Goal: Use online tool/utility: Use online tool/utility

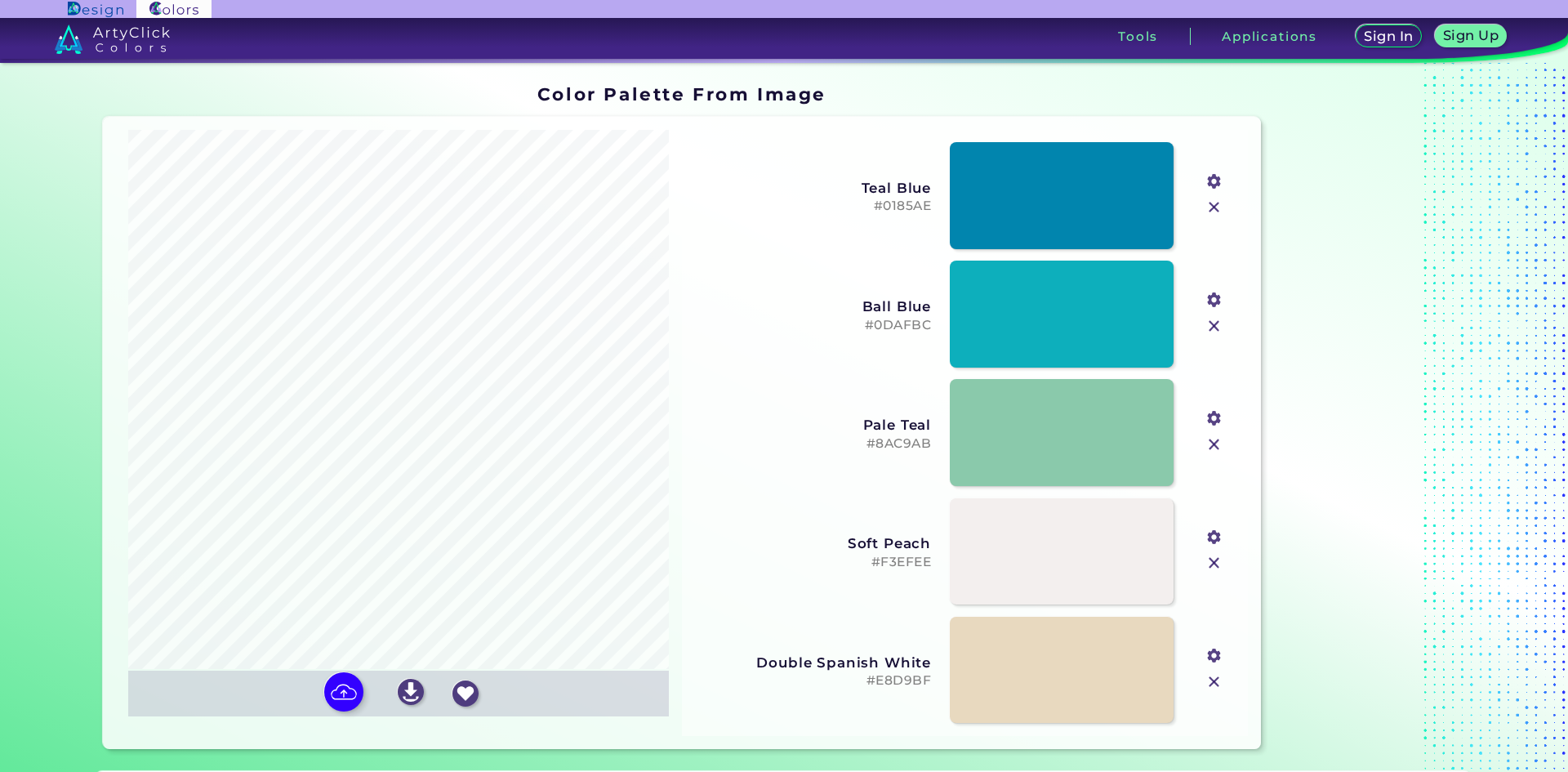
click at [0, 0] on input "file" at bounding box center [0, 0] width 0 height 0
type input "#1f1b17"
type input "#93978c"
type input "#c1bdbc"
type input "#cbdddd"
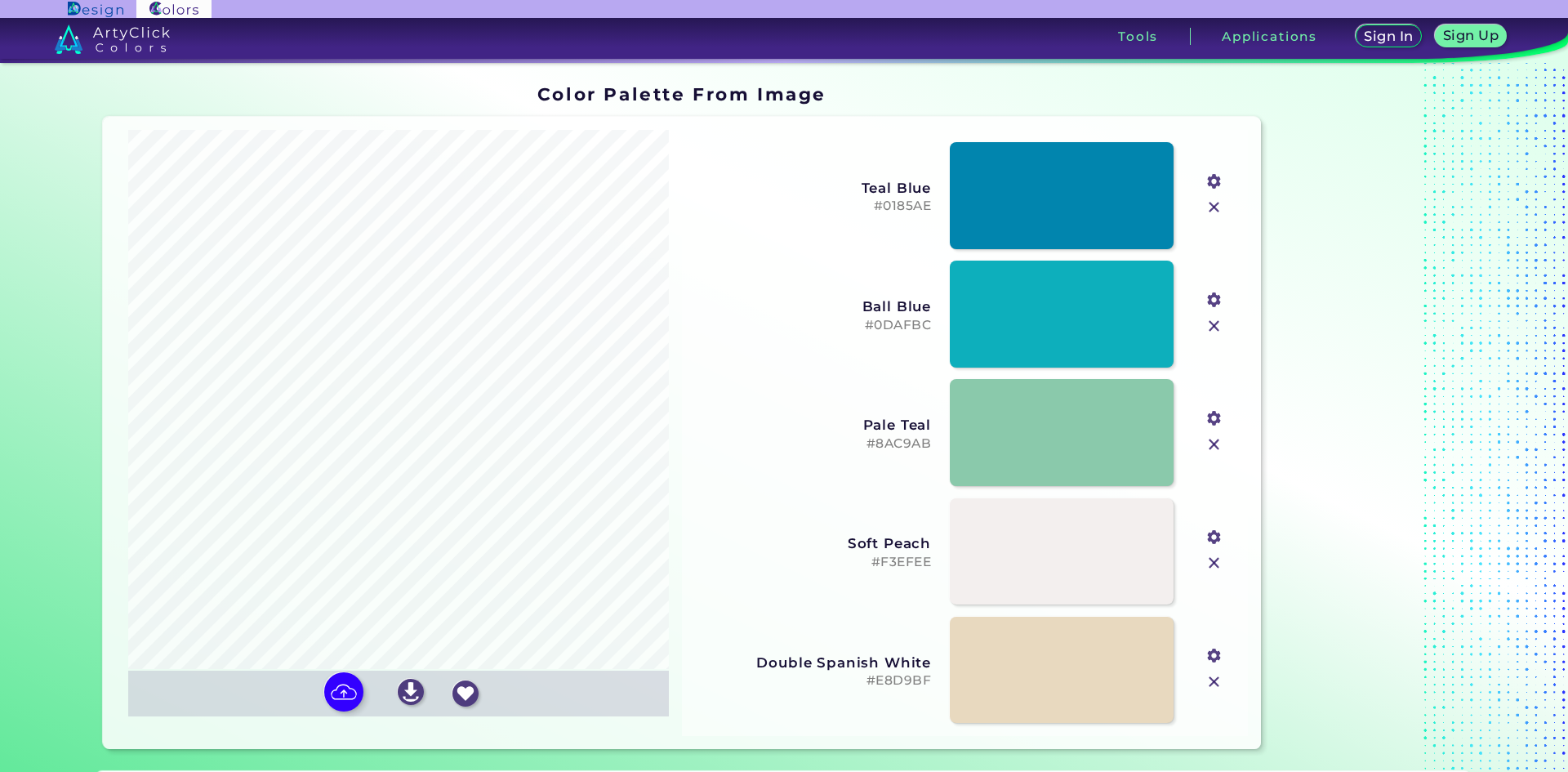
type input "#dbe6e3"
type input "#61746d"
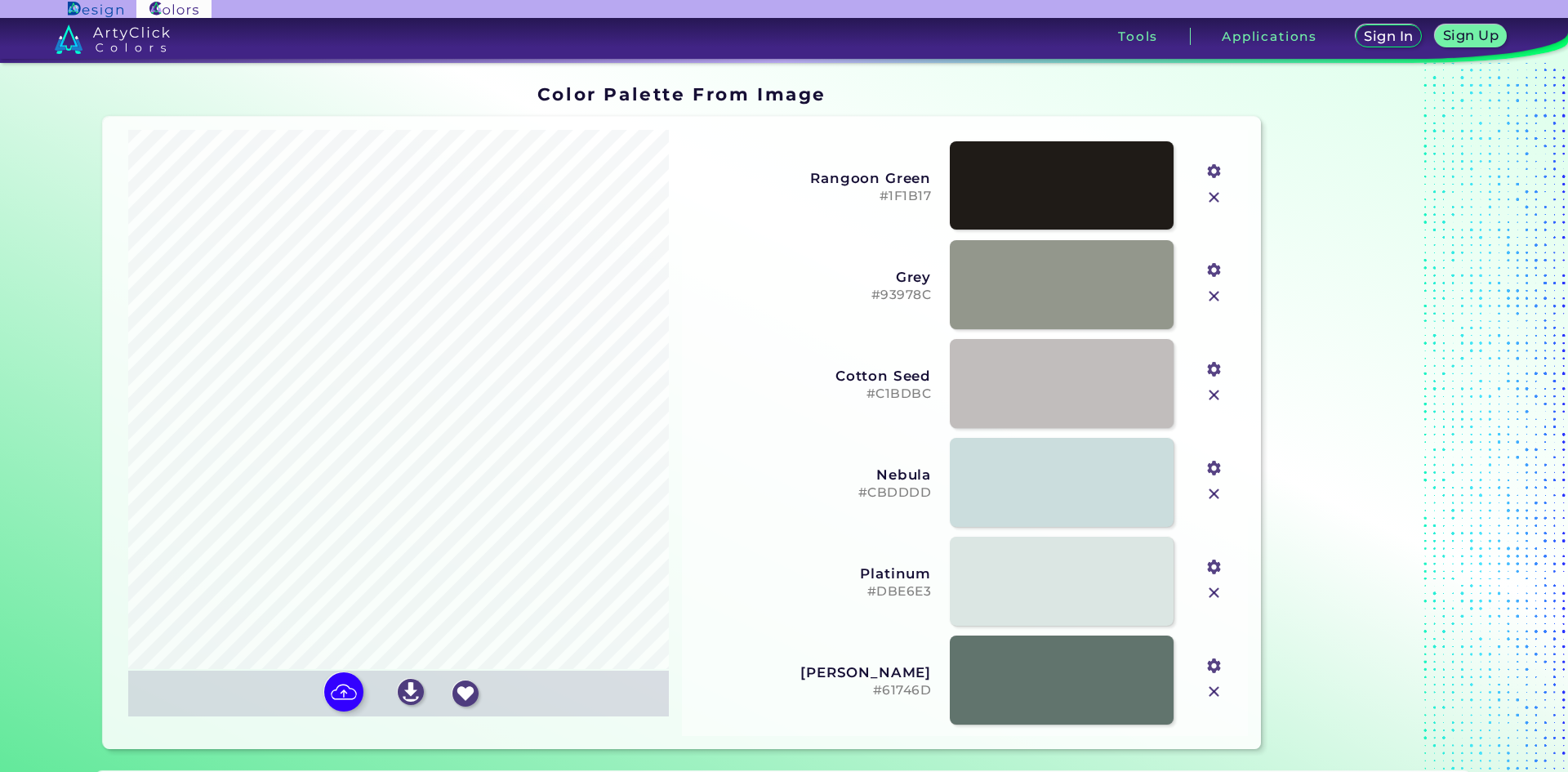
click at [0, 0] on input "file" at bounding box center [0, 0] width 0 height 0
type input "#56115d"
type input "#4359c1"
type input "#2ef0f1"
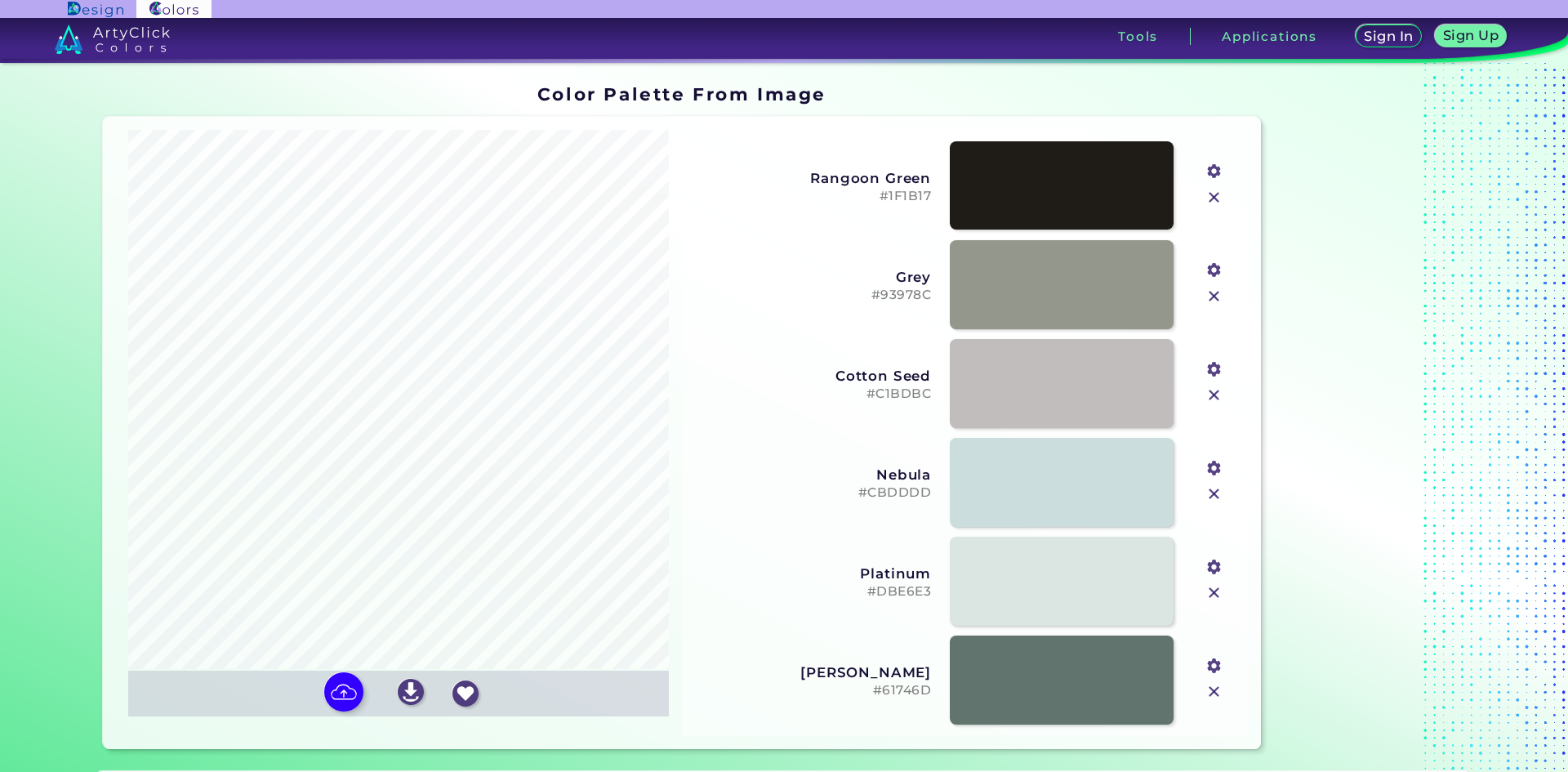
type input "#2efcfa"
type input "#5999c3"
type input "#28d0d3"
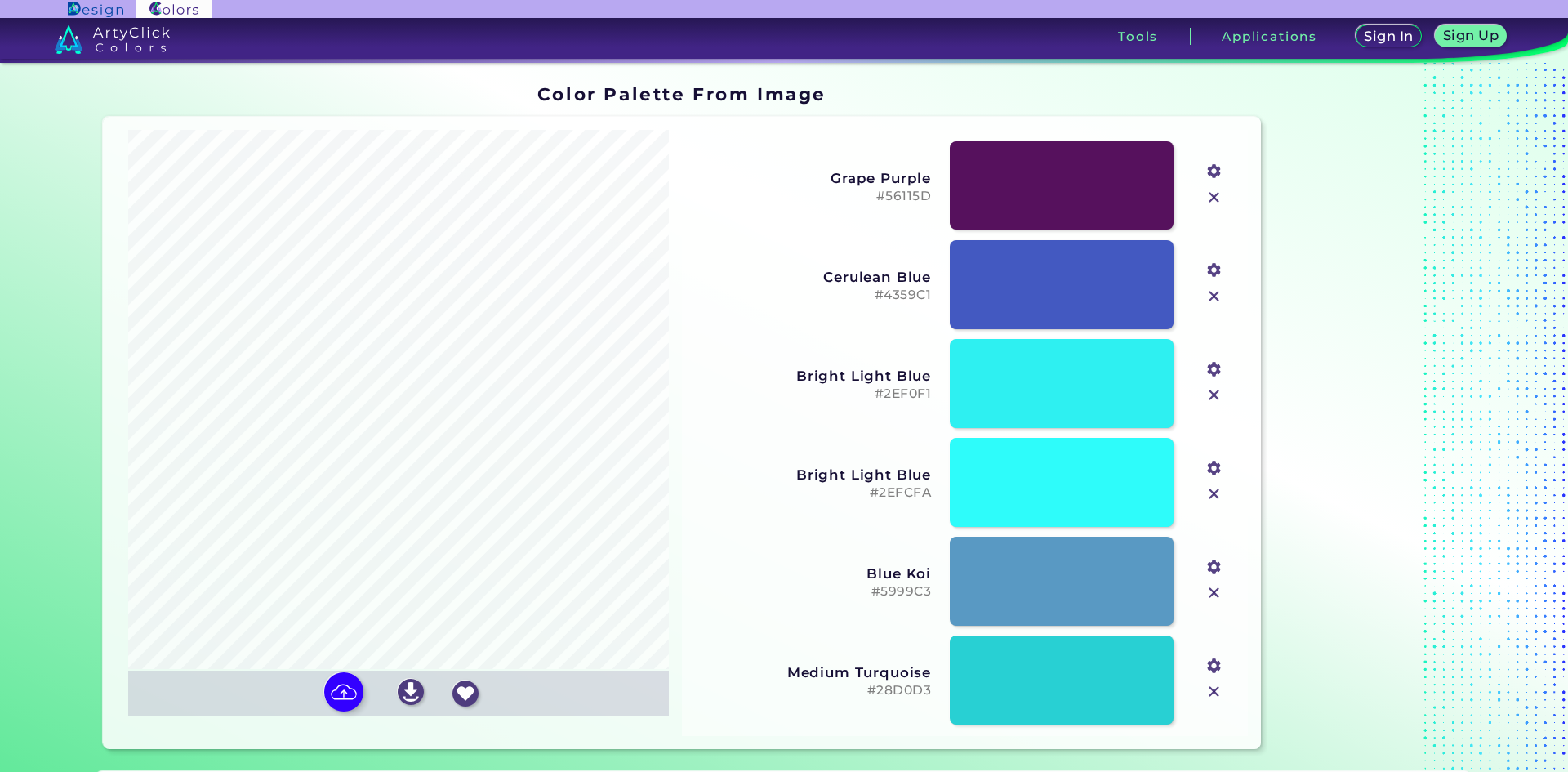
click at [0, 0] on input "file" at bounding box center [0, 0] width 0 height 0
type input "#a89590"
type input "#8d3cd3"
type input "#c8b0b3"
type input "#161015"
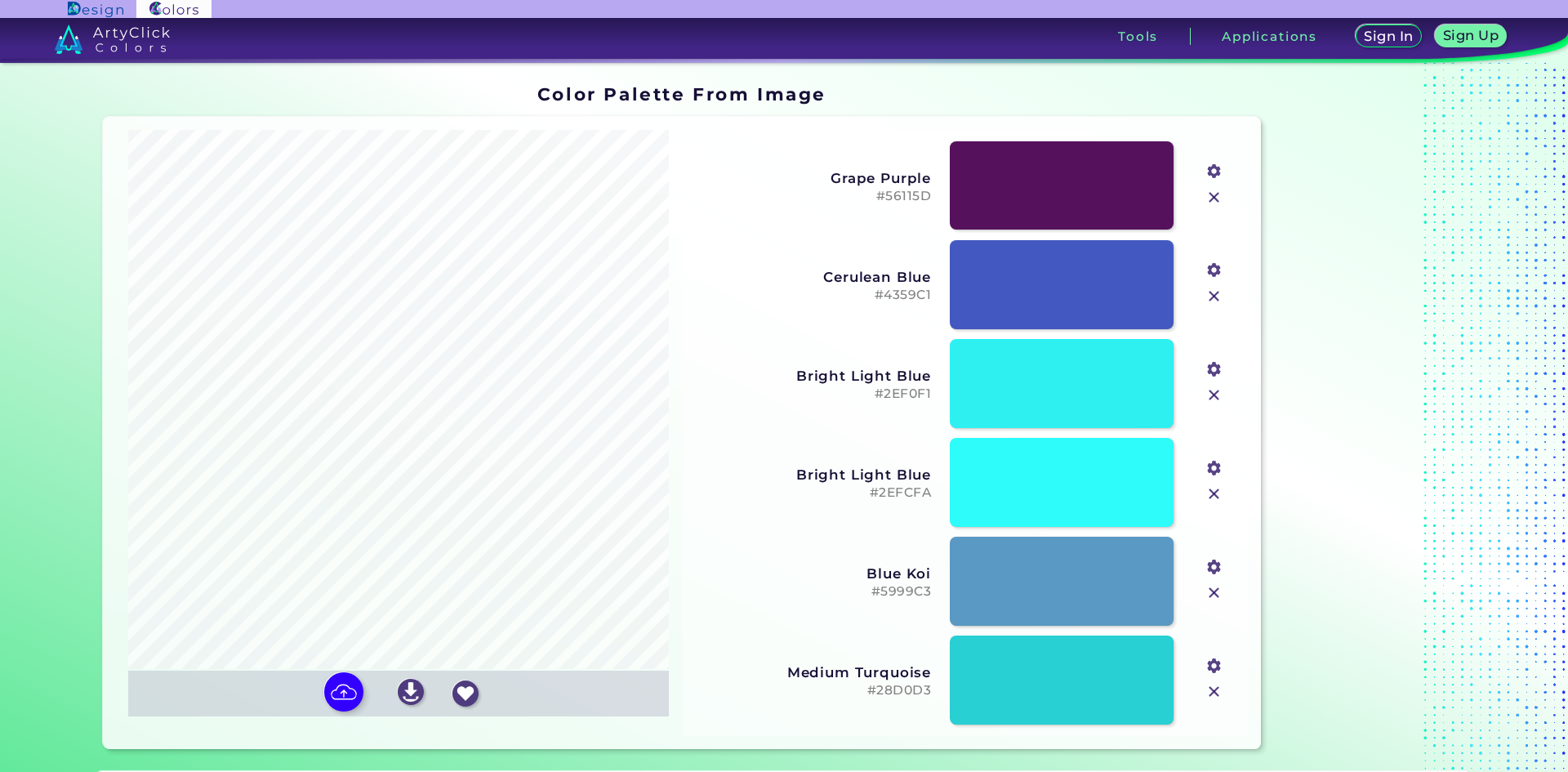
type input "#f4d373"
